Goal: Communication & Community: Answer question/provide support

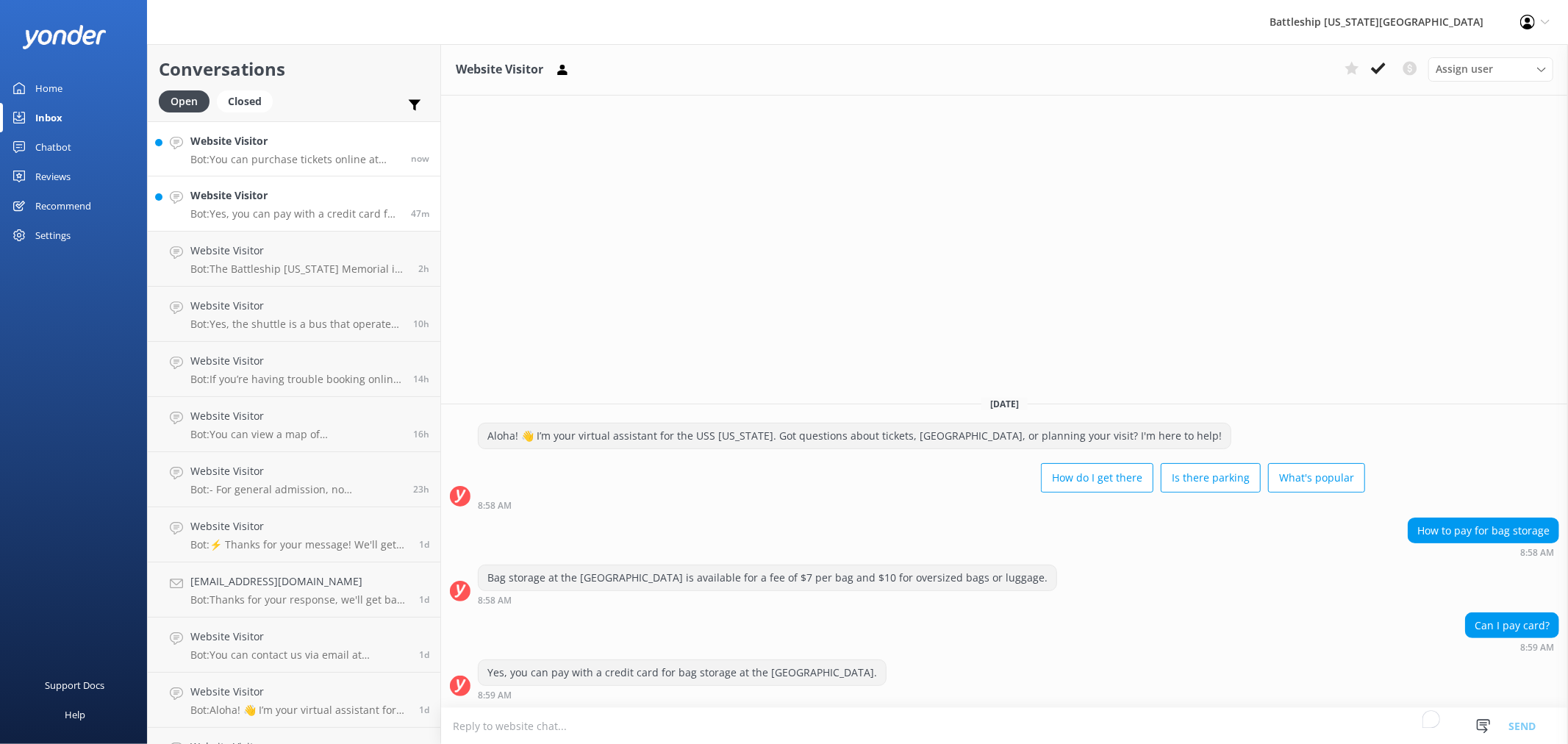
click at [291, 154] on p "Bot: You can purchase tickets online at [URL][DOMAIN_NAME]." at bounding box center [295, 160] width 209 height 13
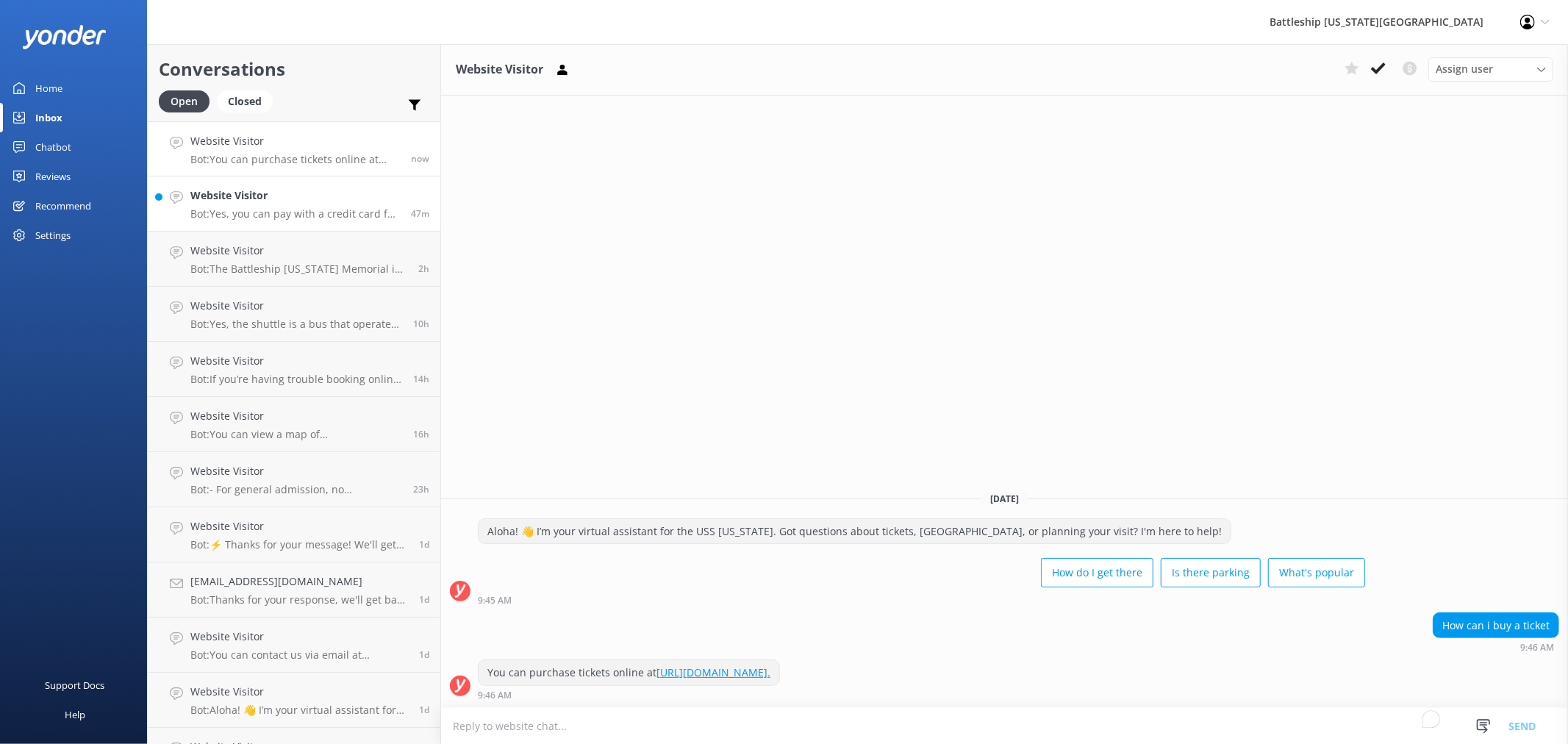
click at [310, 211] on p "Bot: Yes, you can pay with a credit card for bag storage at the [GEOGRAPHIC_DAT…" at bounding box center [295, 214] width 209 height 13
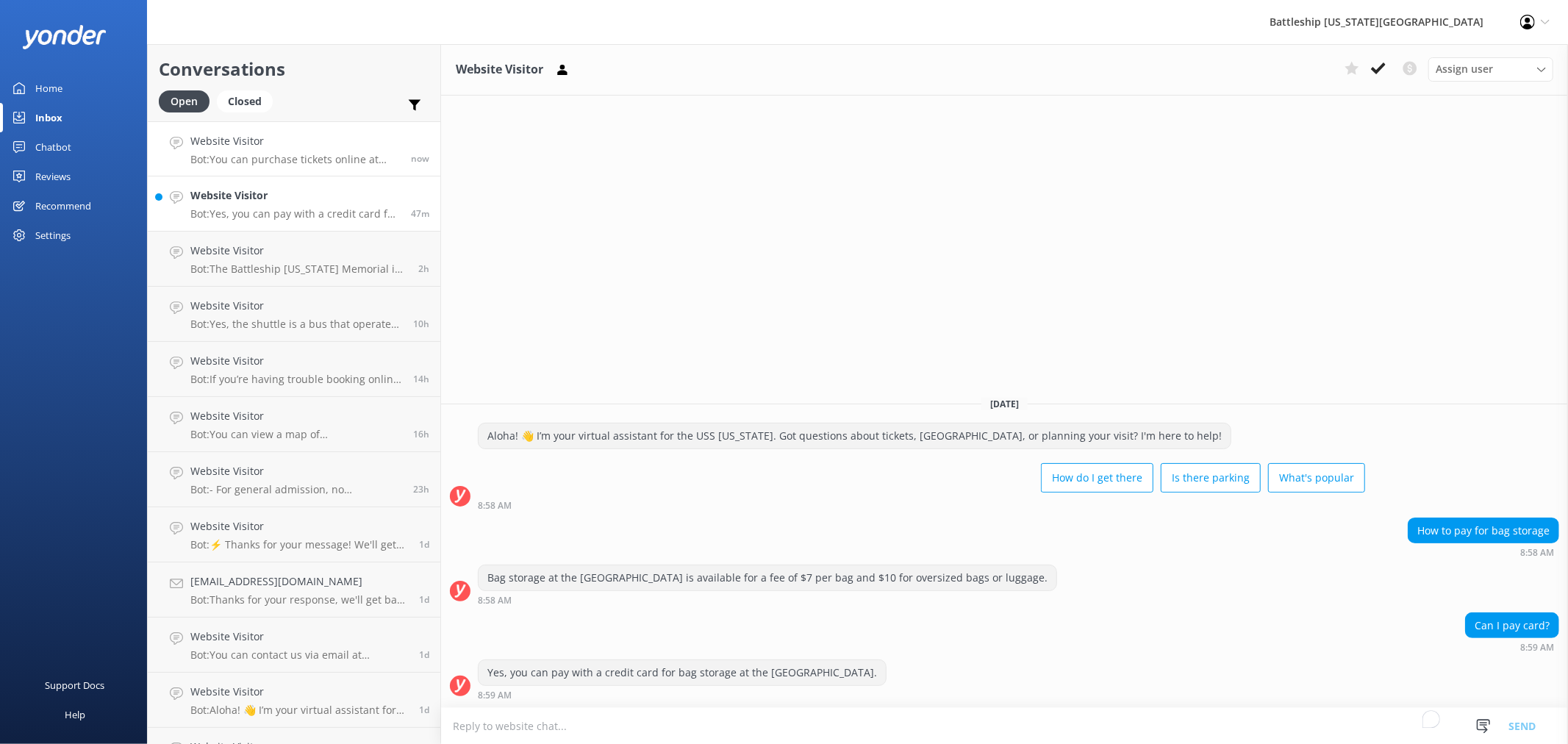
click at [294, 145] on h4 "Website Visitor" at bounding box center [295, 141] width 209 height 17
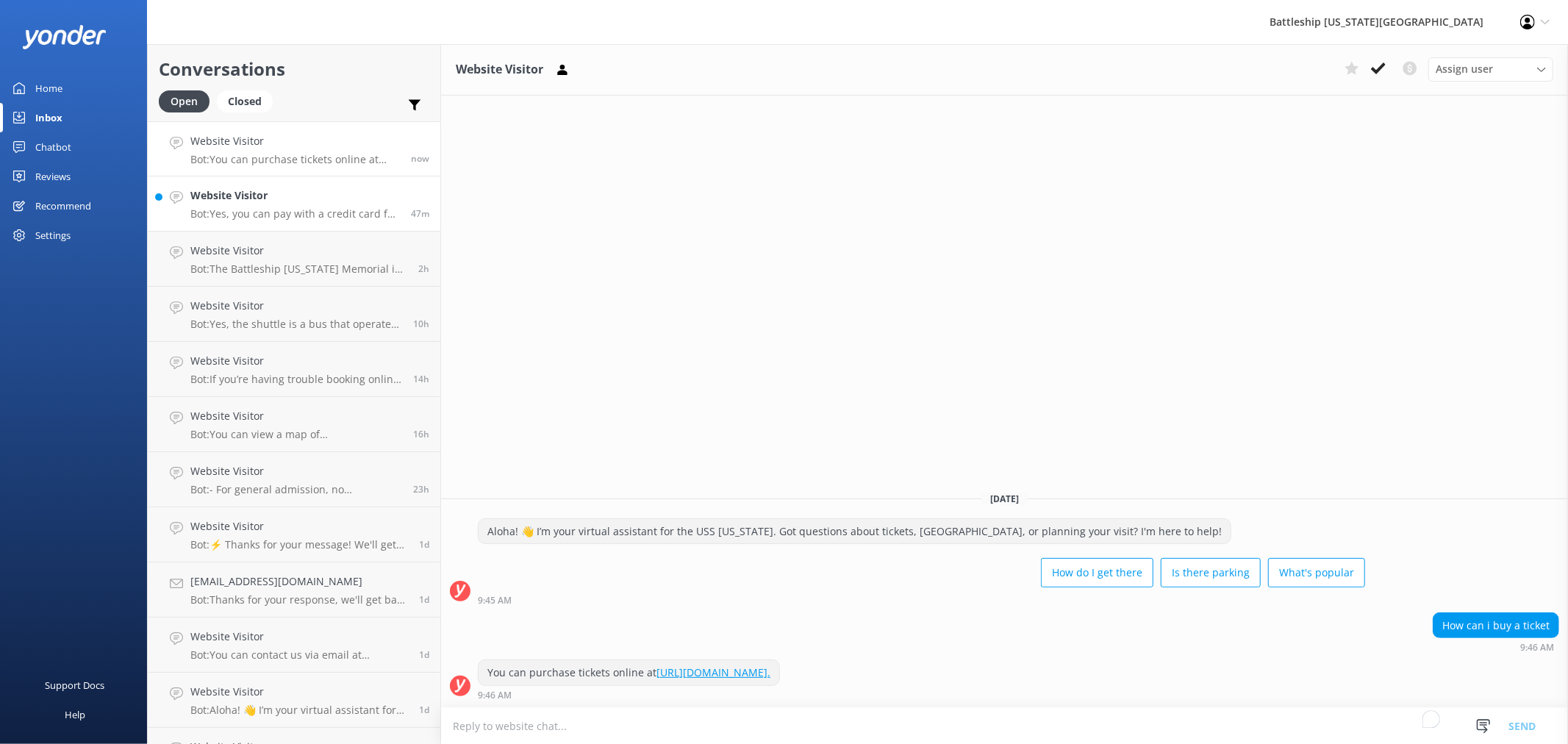
click at [239, 190] on h4 "Website Visitor" at bounding box center [295, 195] width 209 height 17
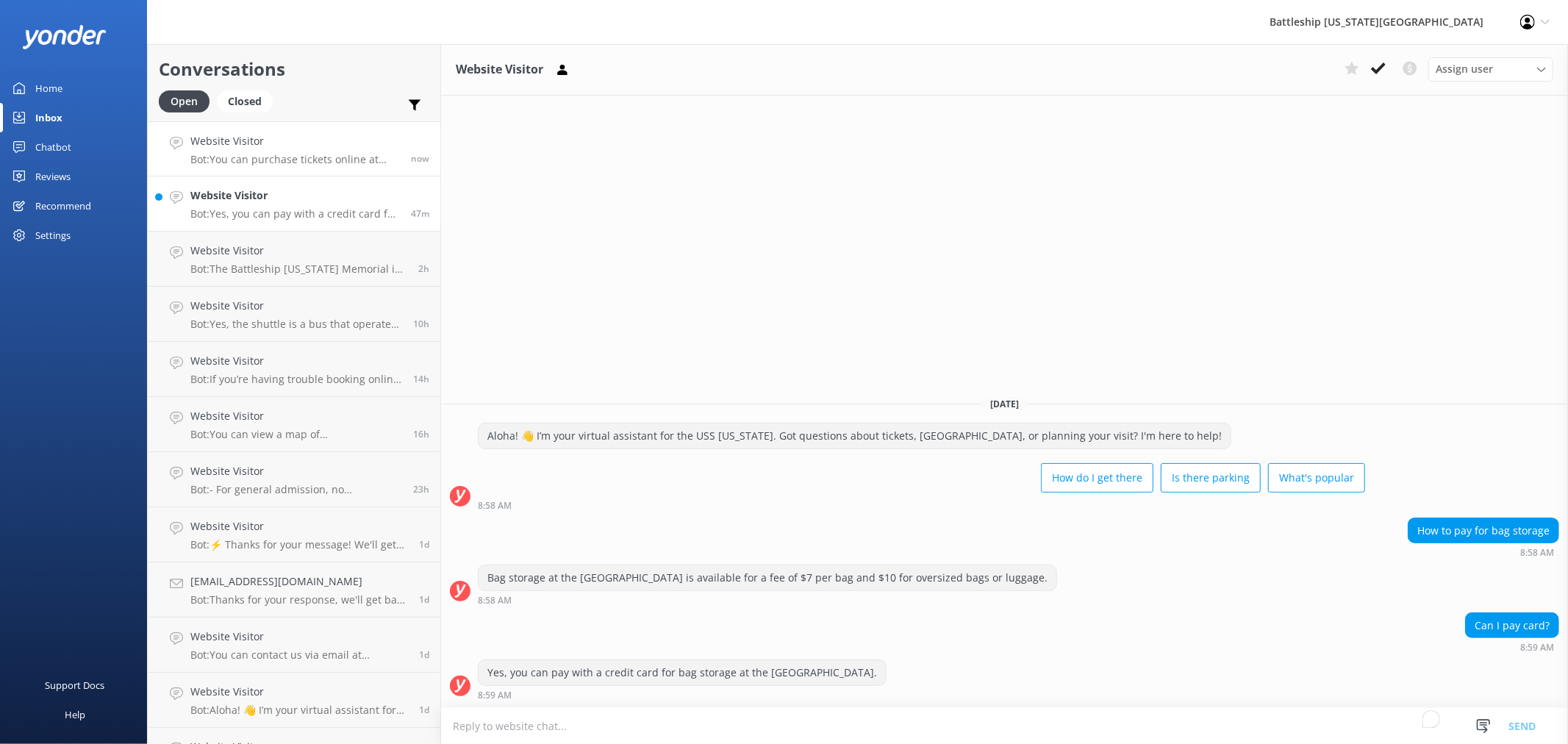
click at [254, 138] on h4 "Website Visitor" at bounding box center [295, 141] width 209 height 17
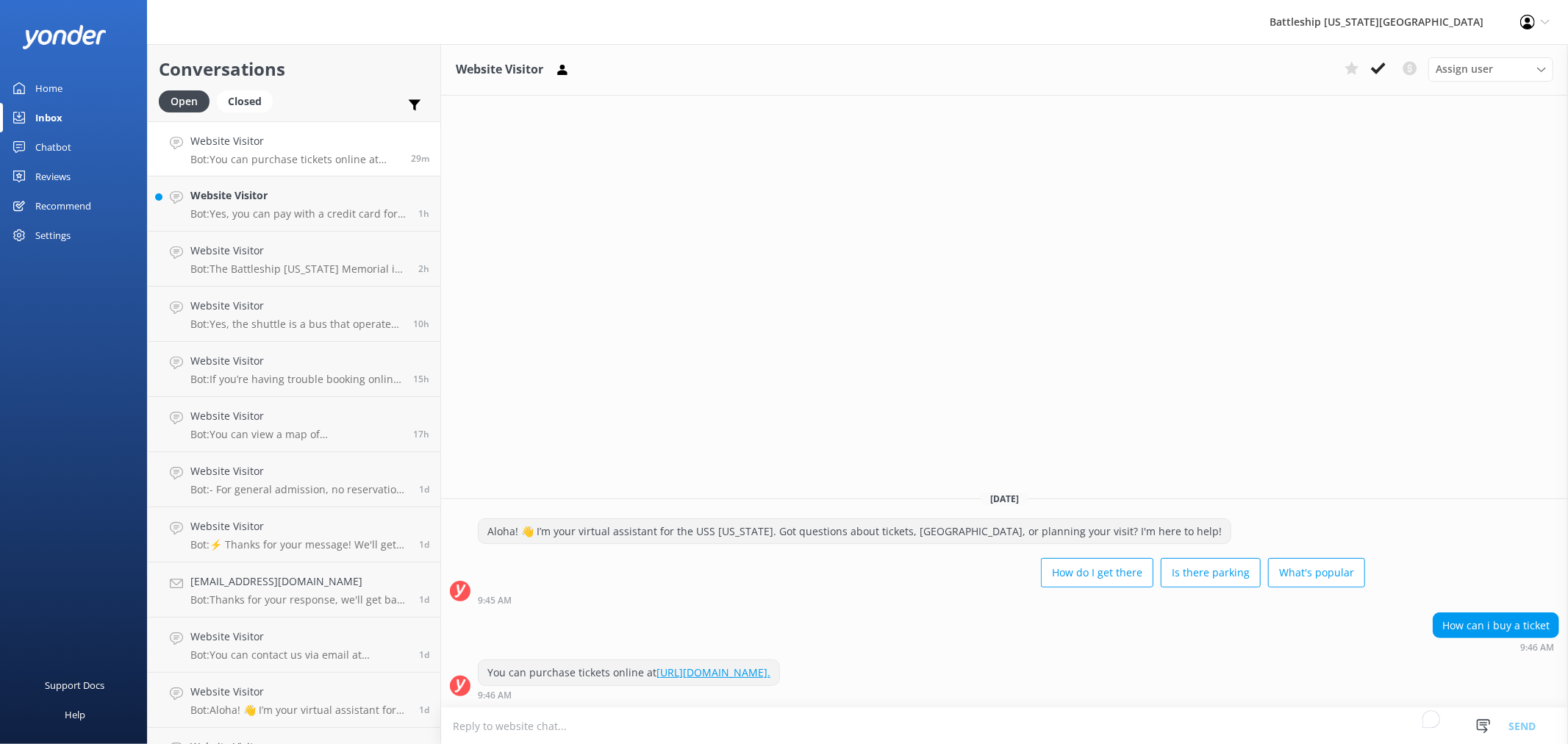
drag, startPoint x: 6, startPoint y: 561, endPoint x: 4, endPoint y: 569, distance: 8.2
click at [8, 605] on div "Support Docs Help" at bounding box center [73, 559] width 147 height 372
click at [276, 206] on div "Website Visitor Bot: Yes, you can pay with a credit card for bag storage at the…" at bounding box center [299, 203] width 216 height 32
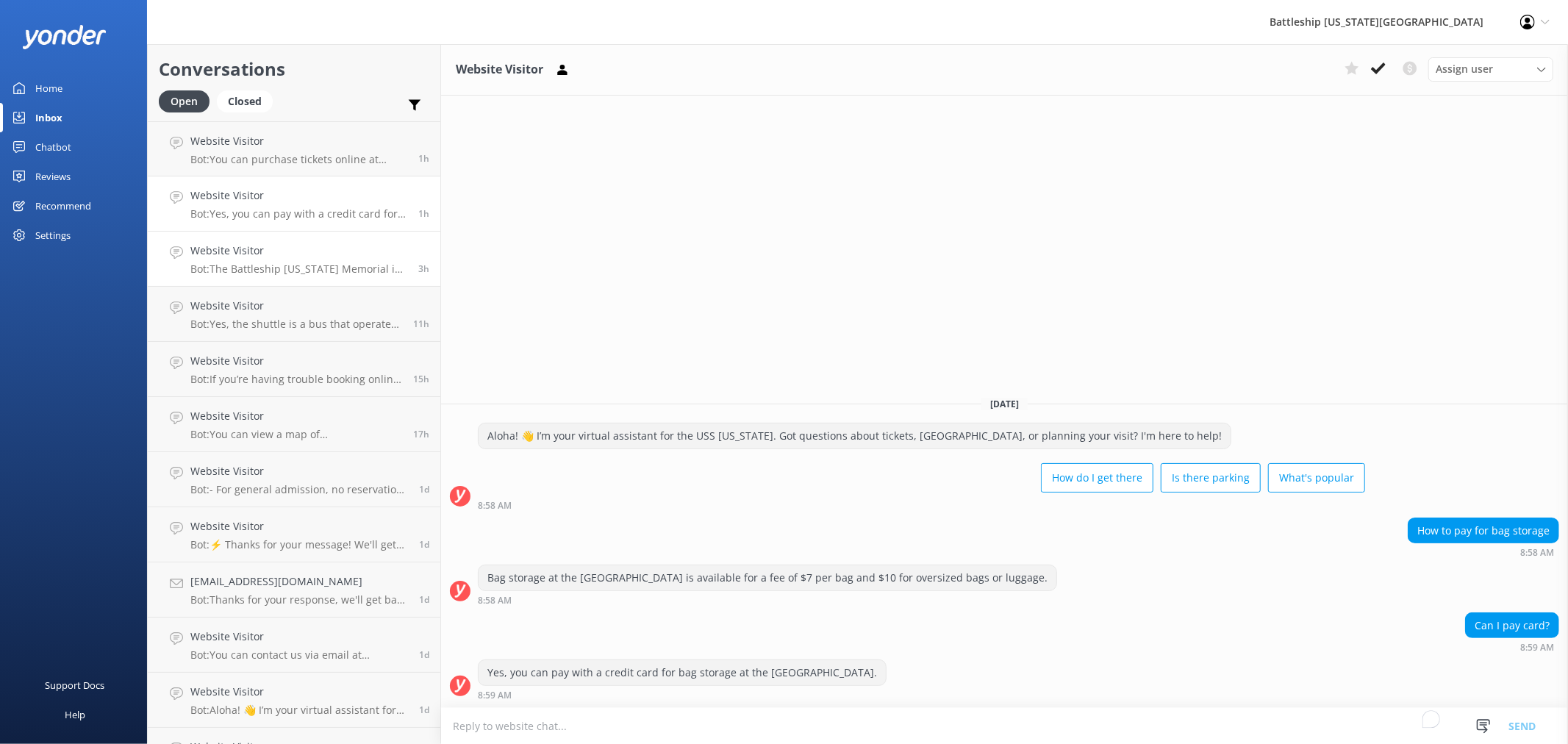
click at [309, 265] on p "Bot: The Battleship [US_STATE] Memorial is located on an active U.S. Navy base …" at bounding box center [299, 269] width 216 height 13
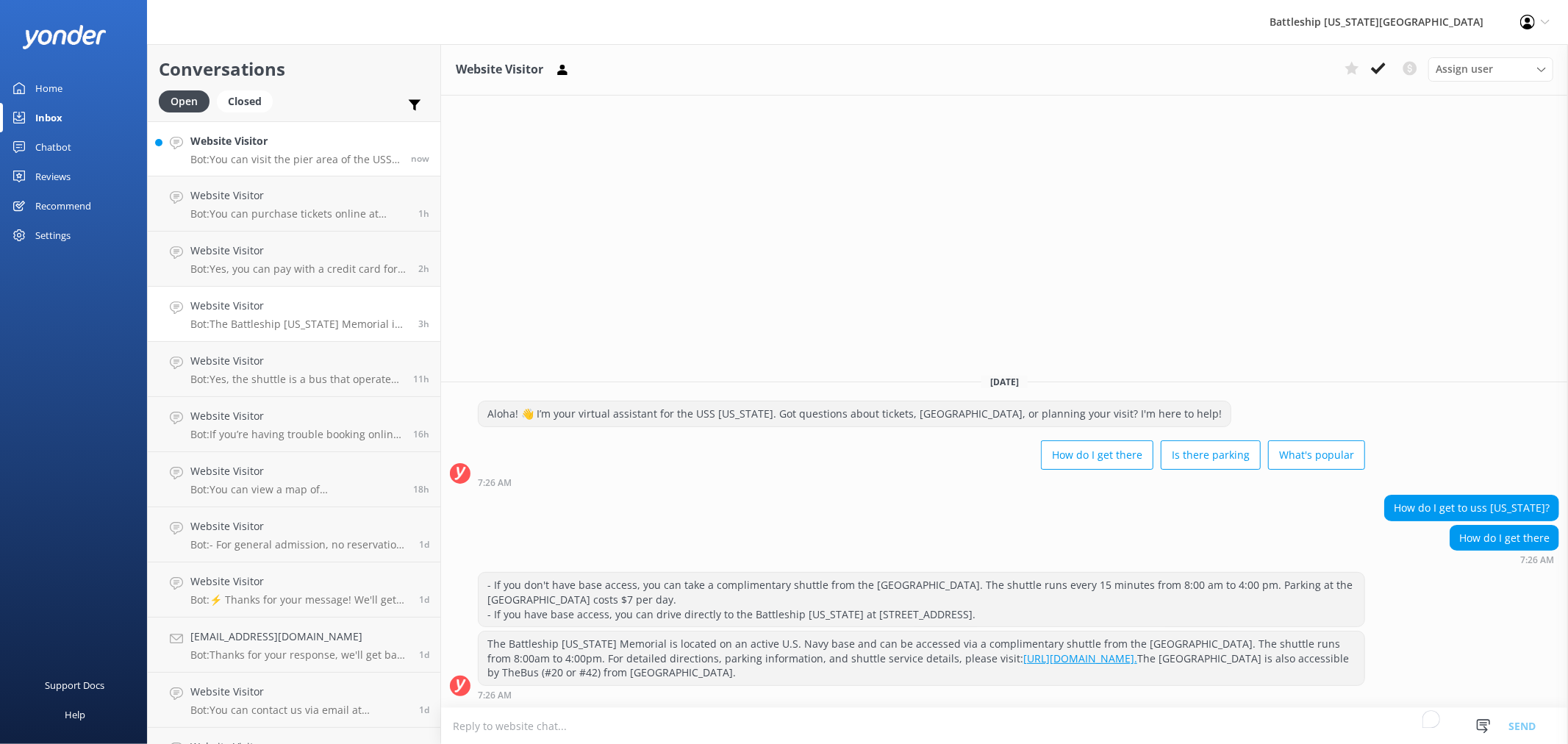
click at [304, 146] on h4 "Website Visitor" at bounding box center [295, 141] width 209 height 17
